Goal: Navigation & Orientation: Find specific page/section

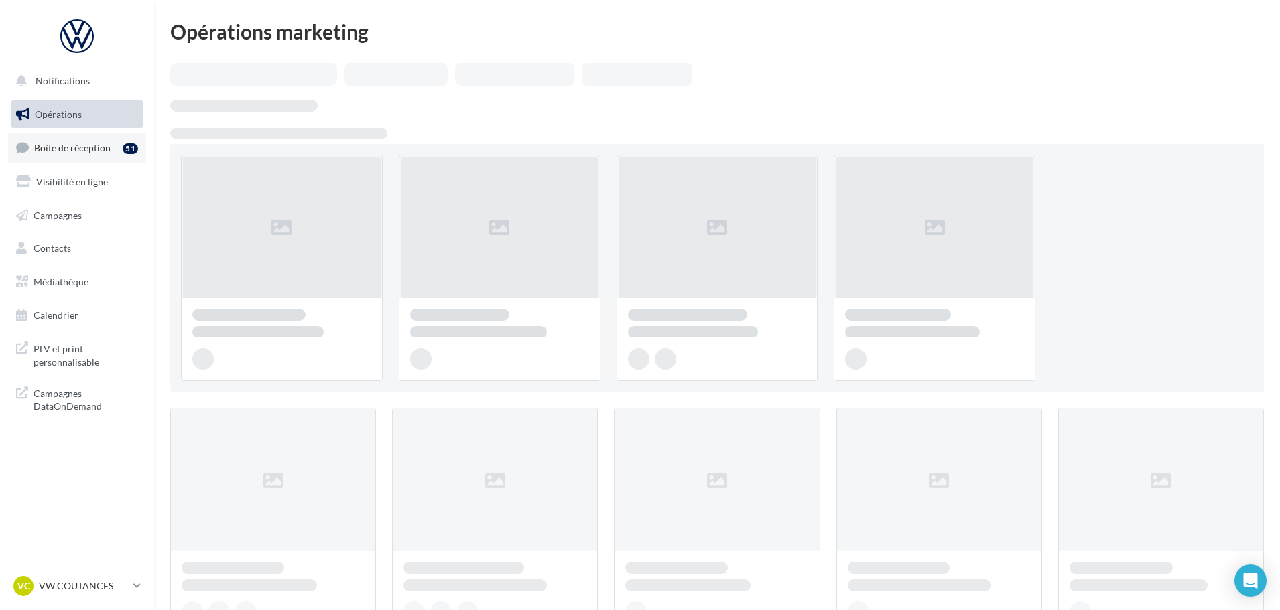
click at [73, 156] on link "Boîte de réception 51" at bounding box center [77, 147] width 138 height 29
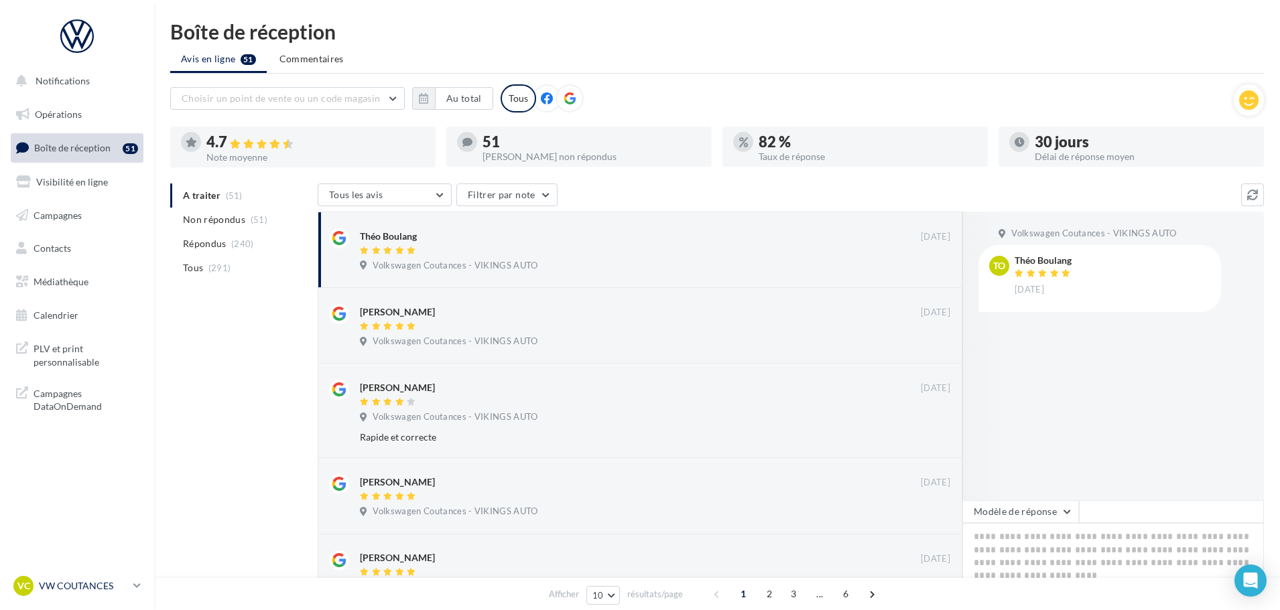
click at [93, 582] on p "VW COUTANCES" at bounding box center [83, 586] width 89 height 13
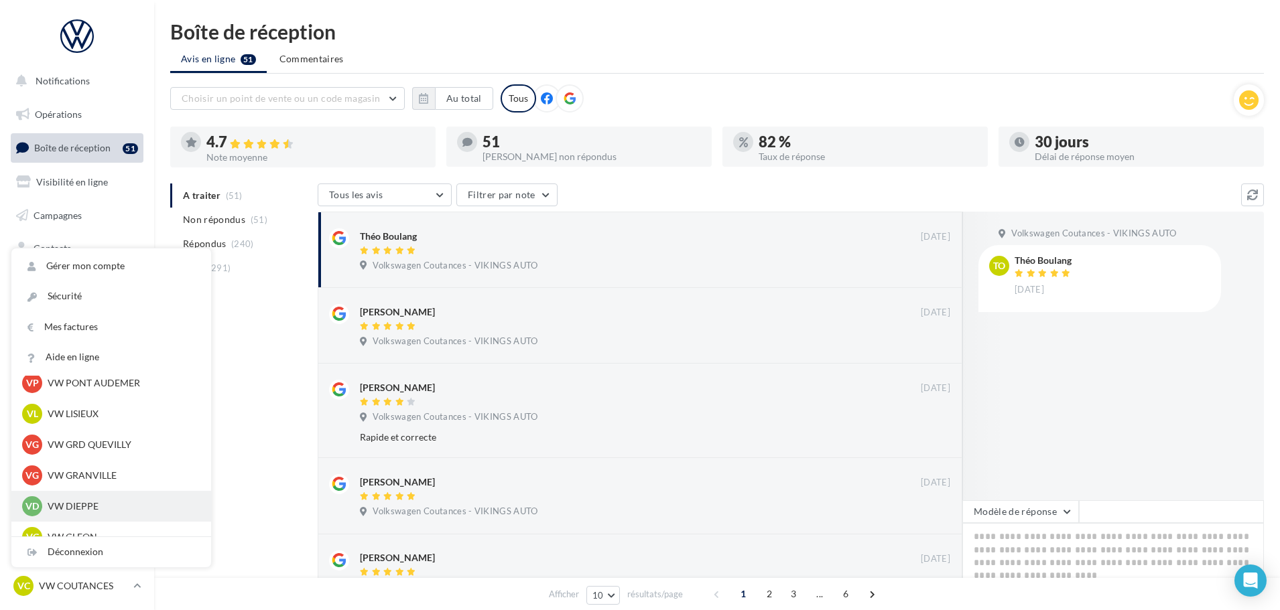
scroll to position [335, 0]
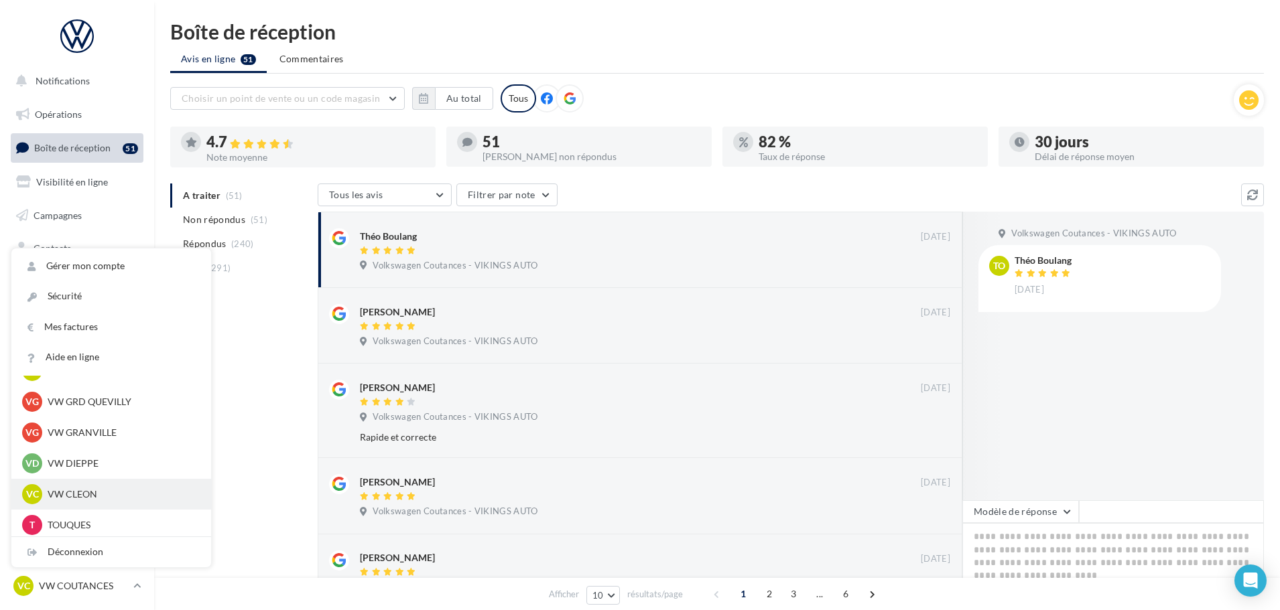
click at [80, 484] on div "VC VW CLEON vw-cle-vau" at bounding box center [111, 494] width 178 height 20
